Goal: Transaction & Acquisition: Purchase product/service

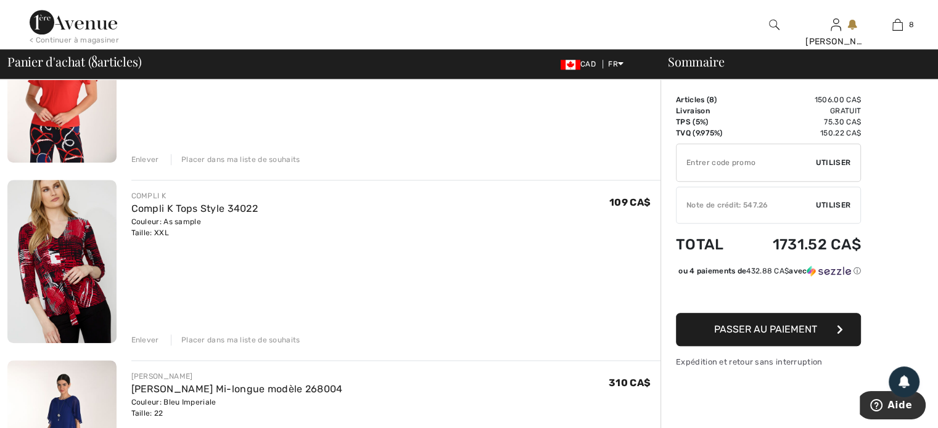
scroll to position [1110, 0]
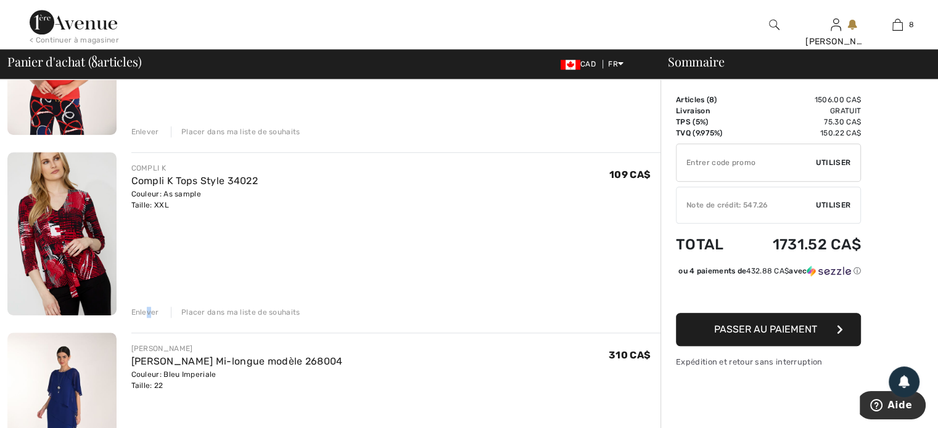
click at [149, 311] on div "Enlever" at bounding box center [145, 312] width 28 height 11
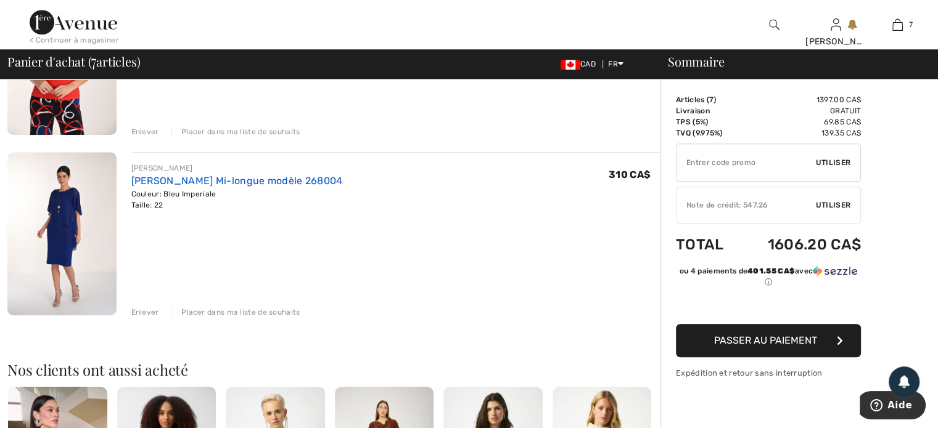
click at [251, 179] on link "[PERSON_NAME] Mi-longue modèle 268004" at bounding box center [236, 181] width 211 height 12
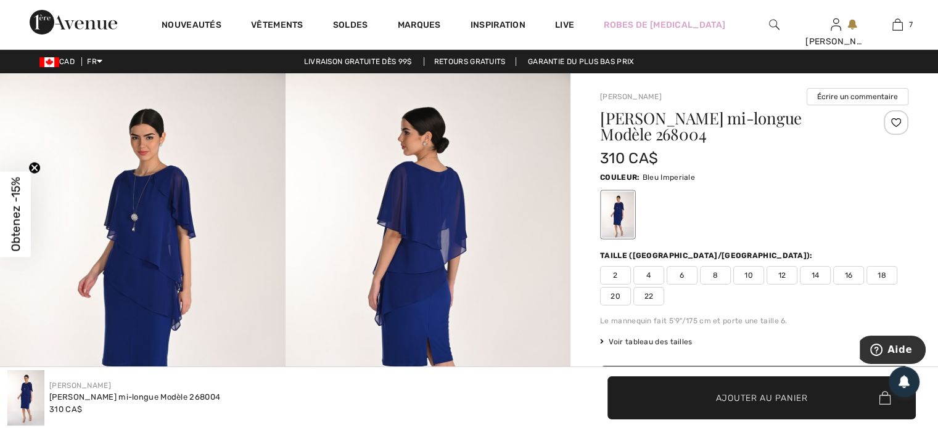
click at [173, 243] on img at bounding box center [142, 287] width 285 height 428
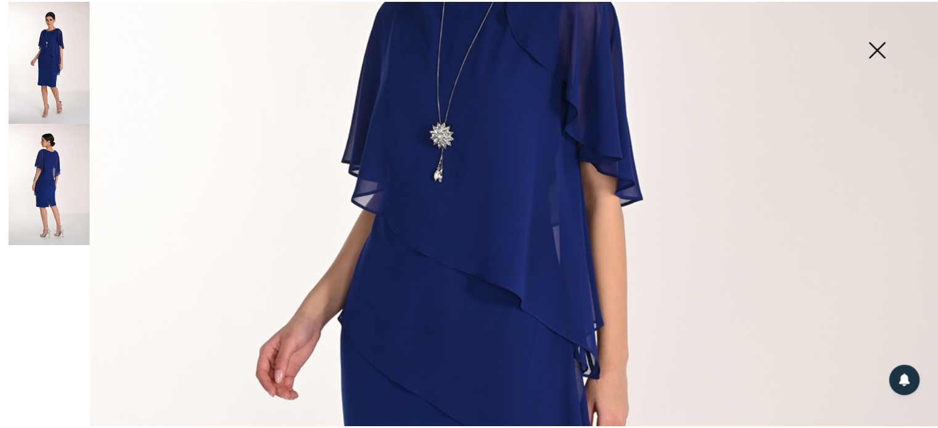
scroll to position [431, 0]
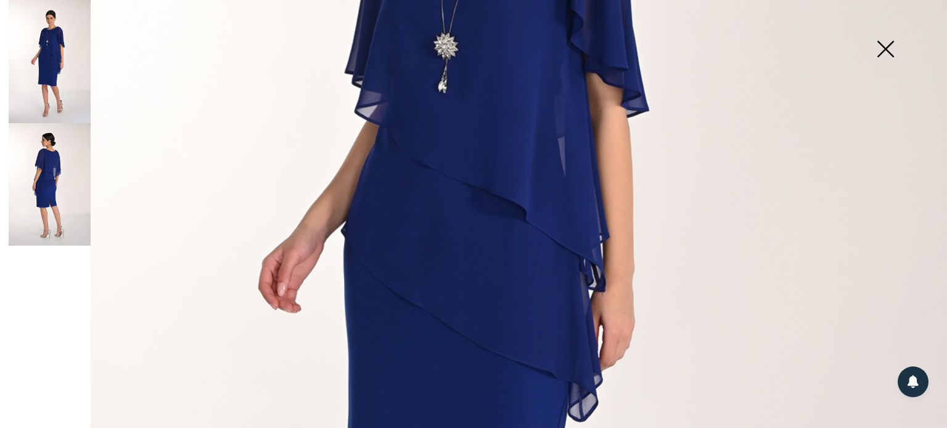
click at [883, 44] on img at bounding box center [885, 49] width 62 height 63
